Goal: Task Accomplishment & Management: Manage account settings

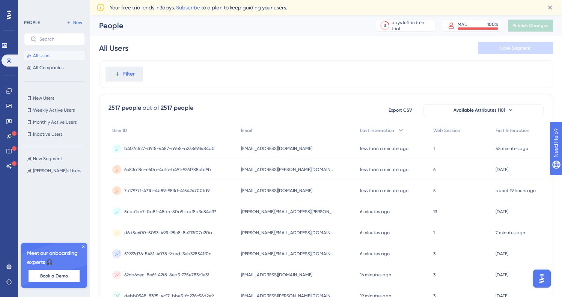
click at [288, 58] on div "All Users Save Segment" at bounding box center [326, 48] width 454 height 24
click at [130, 74] on span "Filter" at bounding box center [129, 73] width 12 height 9
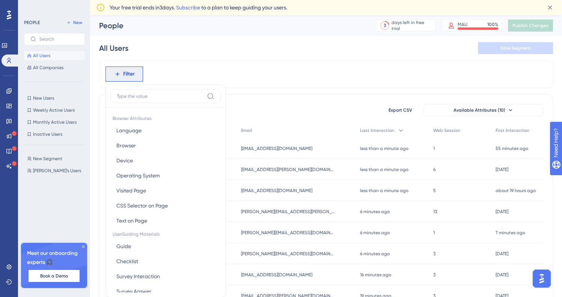
scroll to position [42, 0]
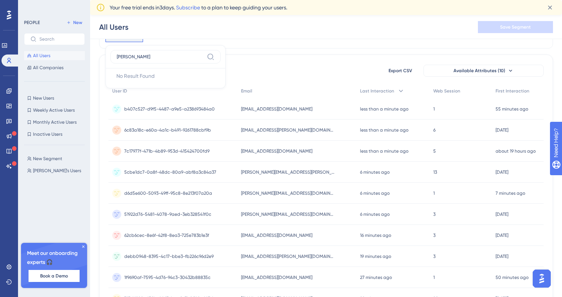
type input "[PERSON_NAME]"
drag, startPoint x: 479, startPoint y: 151, endPoint x: 259, endPoint y: 47, distance: 242.9
click at [259, 47] on div "Filter mihran No Result Found No Result Found" at bounding box center [326, 35] width 454 height 28
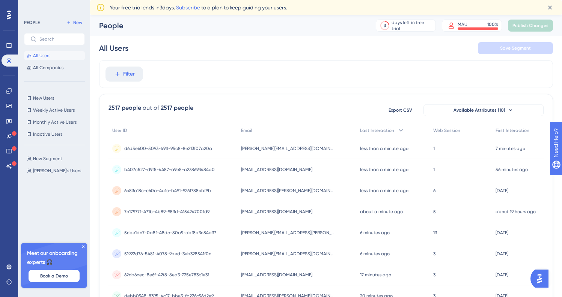
click at [83, 246] on icon at bounding box center [83, 246] width 2 height 2
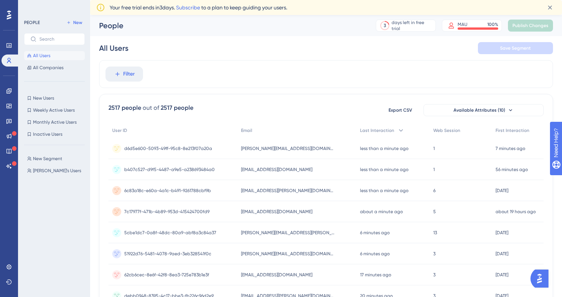
drag, startPoint x: 0, startPoint y: 0, endPoint x: 195, endPoint y: 150, distance: 245.8
click at [195, 150] on span "d6d5e600-5093-49ff-95c8-8e213f07a20a" at bounding box center [168, 148] width 88 height 6
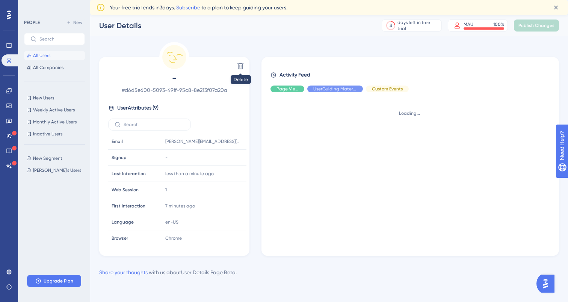
click at [241, 67] on icon at bounding box center [241, 66] width 8 height 8
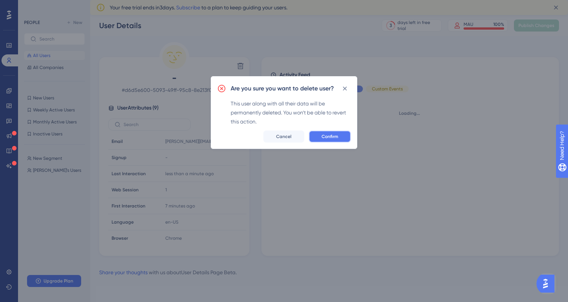
click at [331, 136] on span "Confirm" at bounding box center [329, 137] width 17 height 6
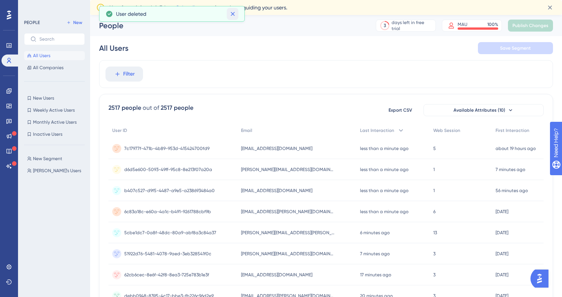
drag, startPoint x: 195, startPoint y: 150, endPoint x: 235, endPoint y: 13, distance: 142.9
click at [235, 13] on icon at bounding box center [233, 14] width 8 height 8
